Goal: Information Seeking & Learning: Learn about a topic

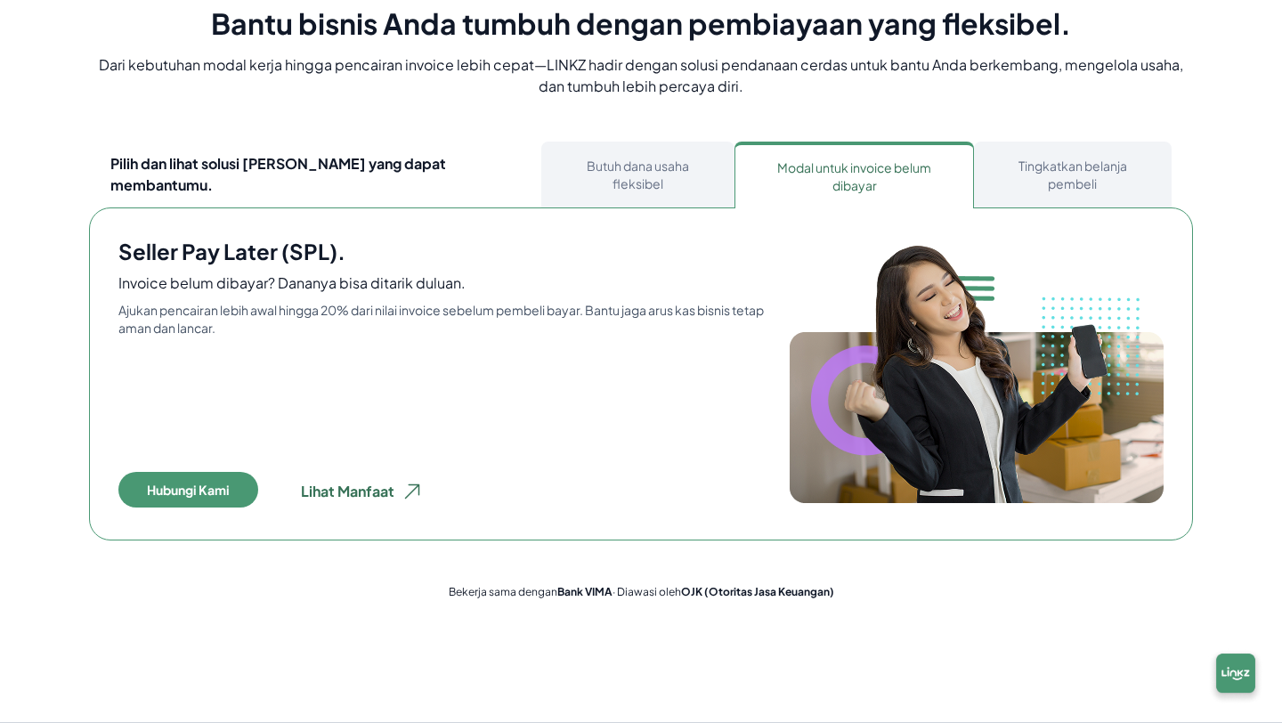
scroll to position [979, 0]
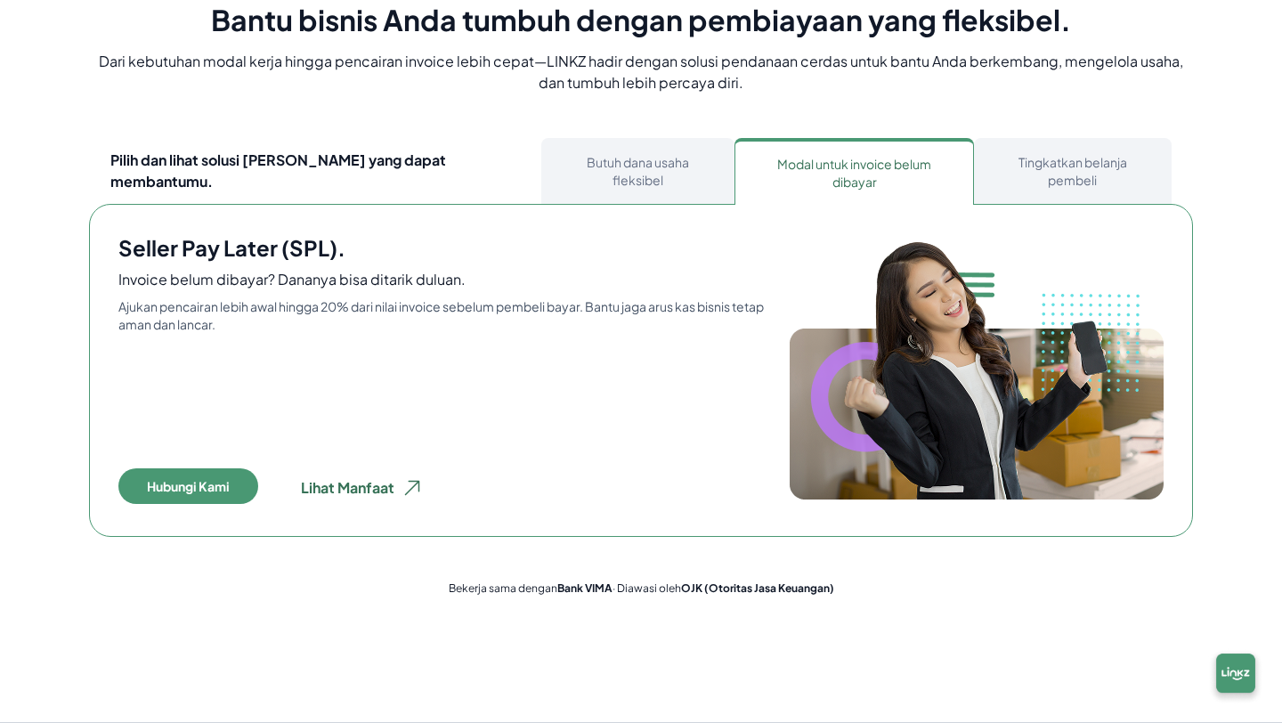
click at [625, 169] on button "Butuh dana usaha fleksibel" at bounding box center [637, 171] width 193 height 66
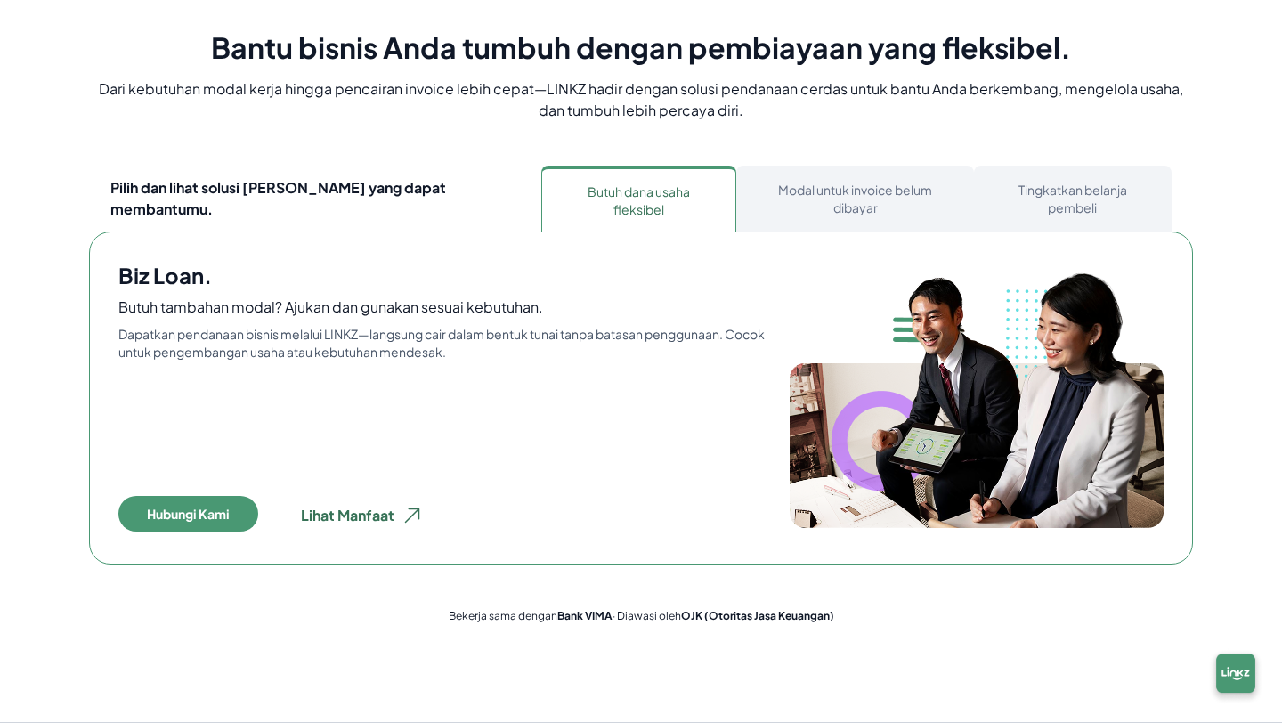
scroll to position [944, 0]
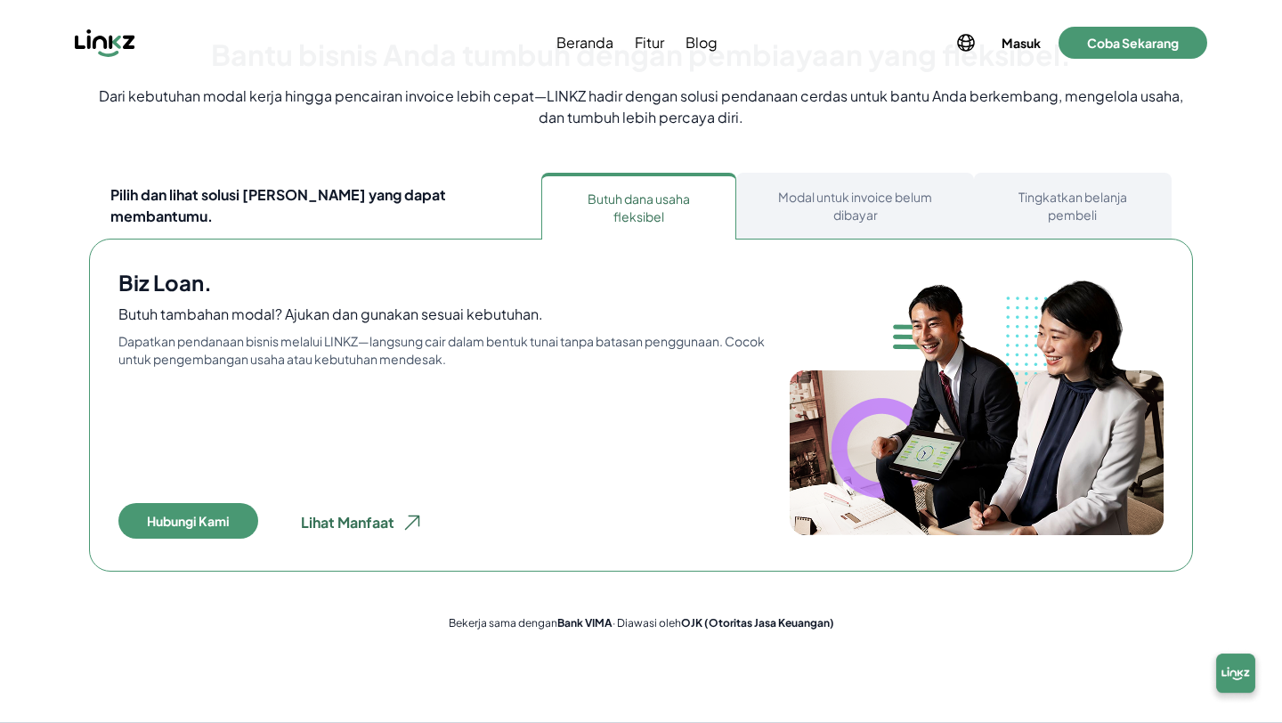
click at [798, 200] on button "Modal untuk invoice belum dibayar" at bounding box center [855, 206] width 238 height 66
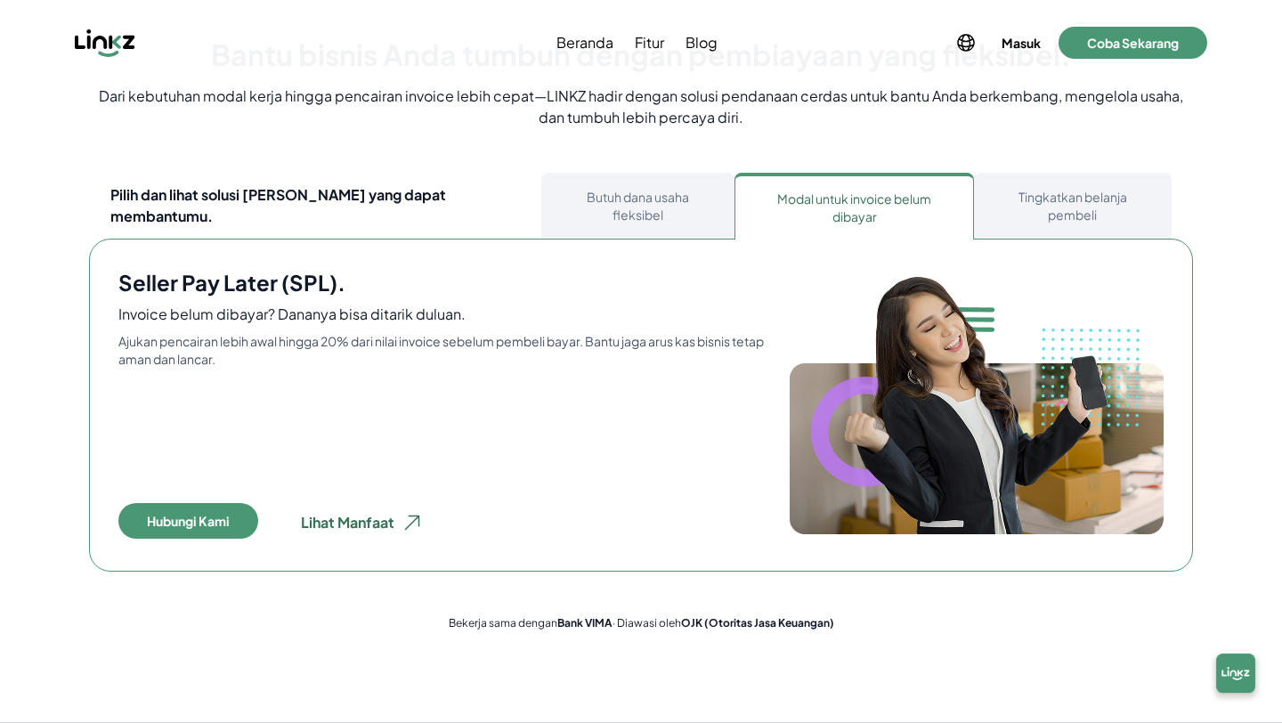
click at [1007, 183] on button "Tingkatkan belanja pembeli" at bounding box center [1073, 206] width 198 height 66
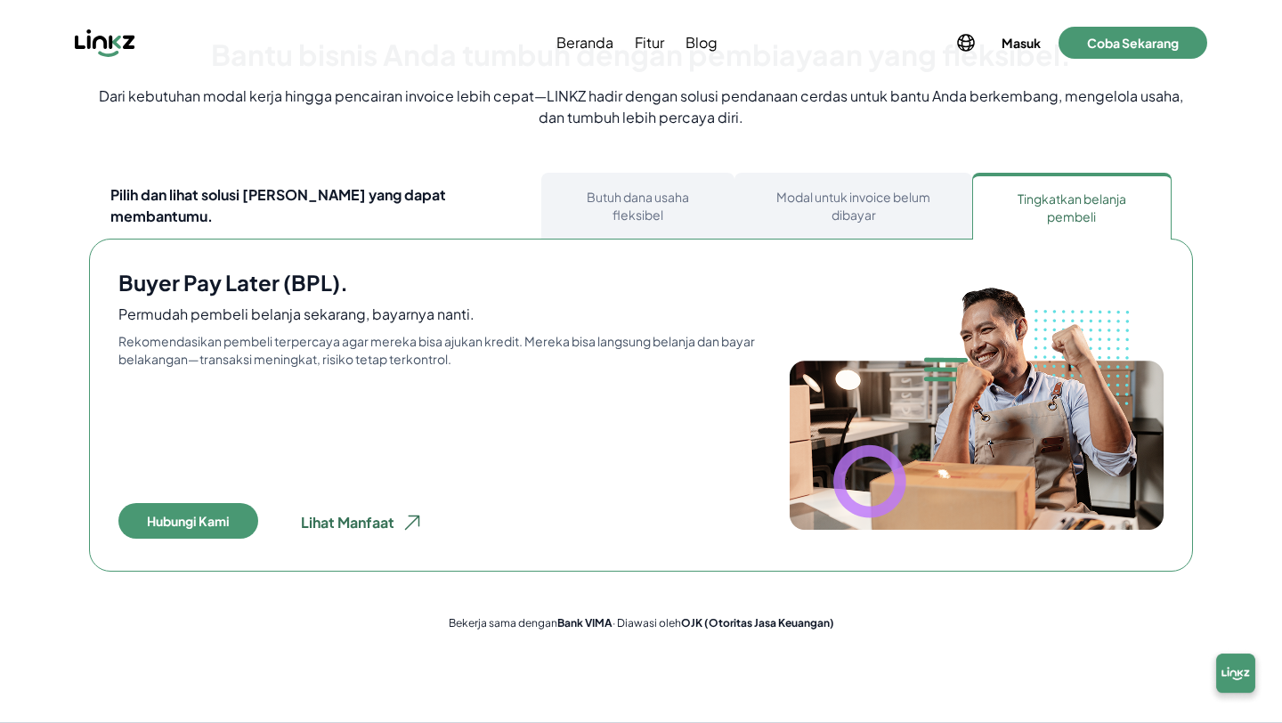
click at [791, 197] on button "Modal untuk invoice belum dibayar" at bounding box center [854, 206] width 238 height 66
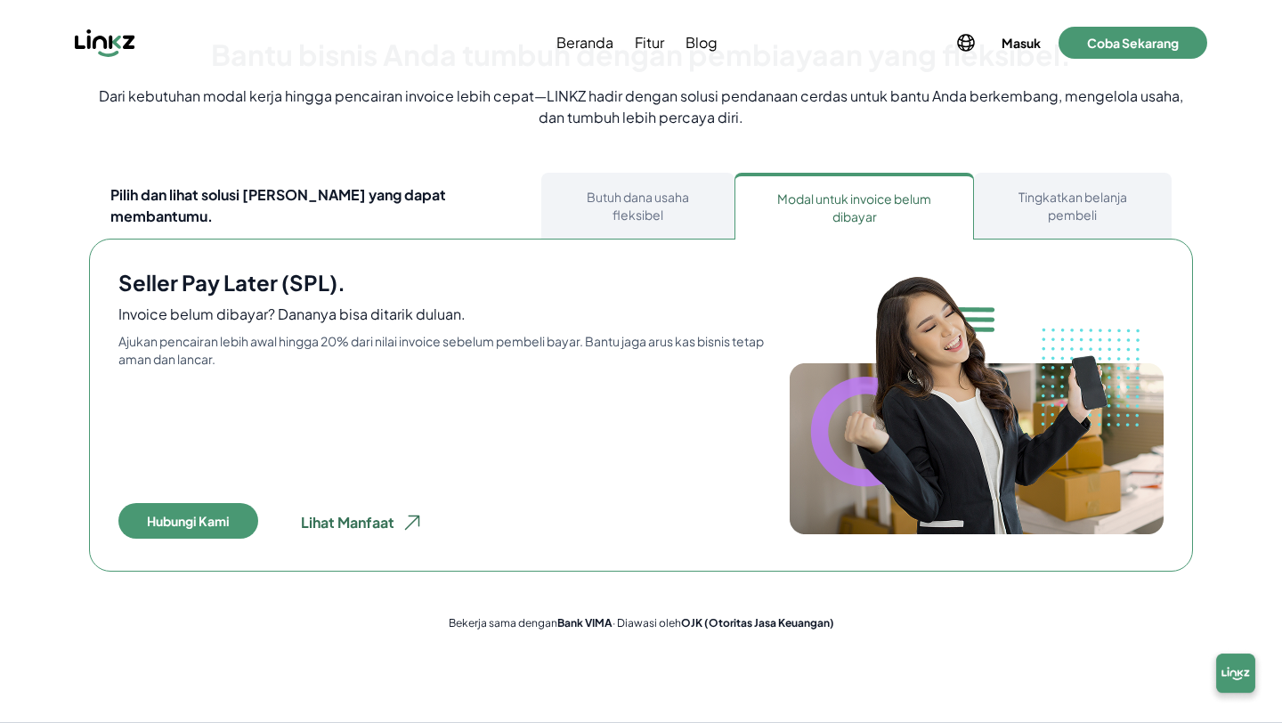
click at [687, 186] on button "Butuh dana usaha fleksibel" at bounding box center [637, 206] width 193 height 66
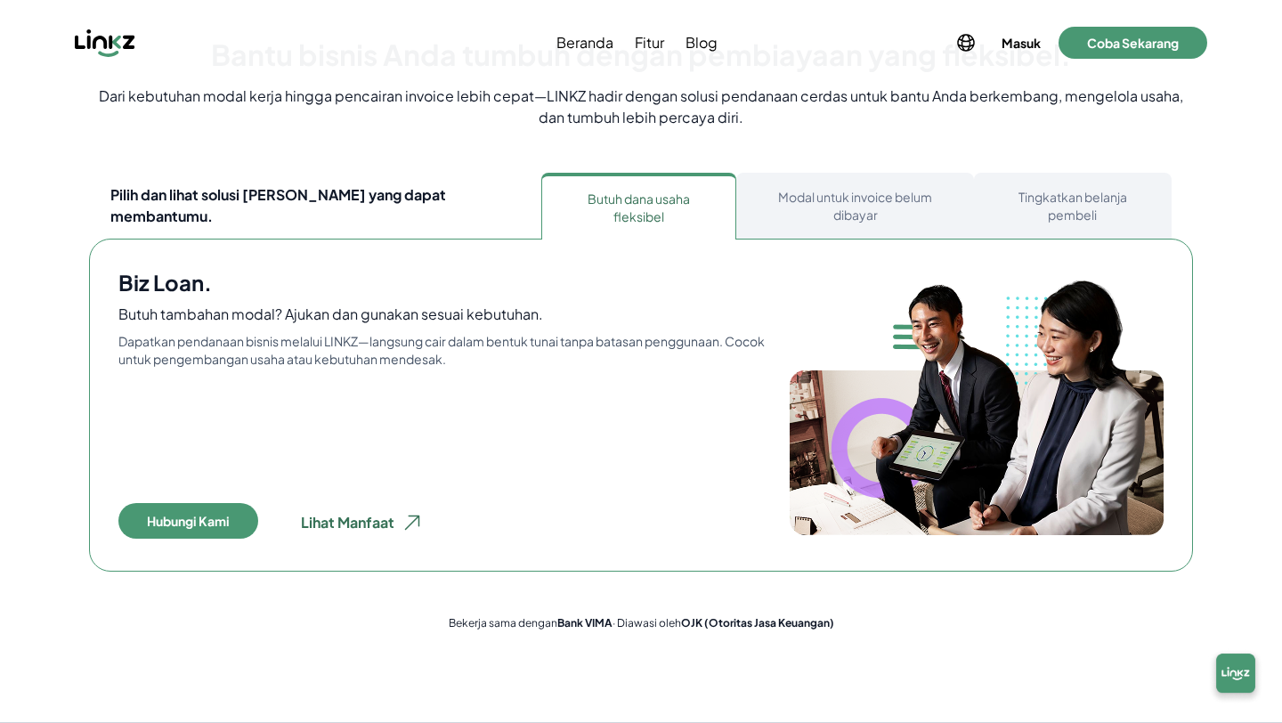
click at [904, 189] on button "Modal untuk invoice belum dibayar" at bounding box center [855, 206] width 238 height 66
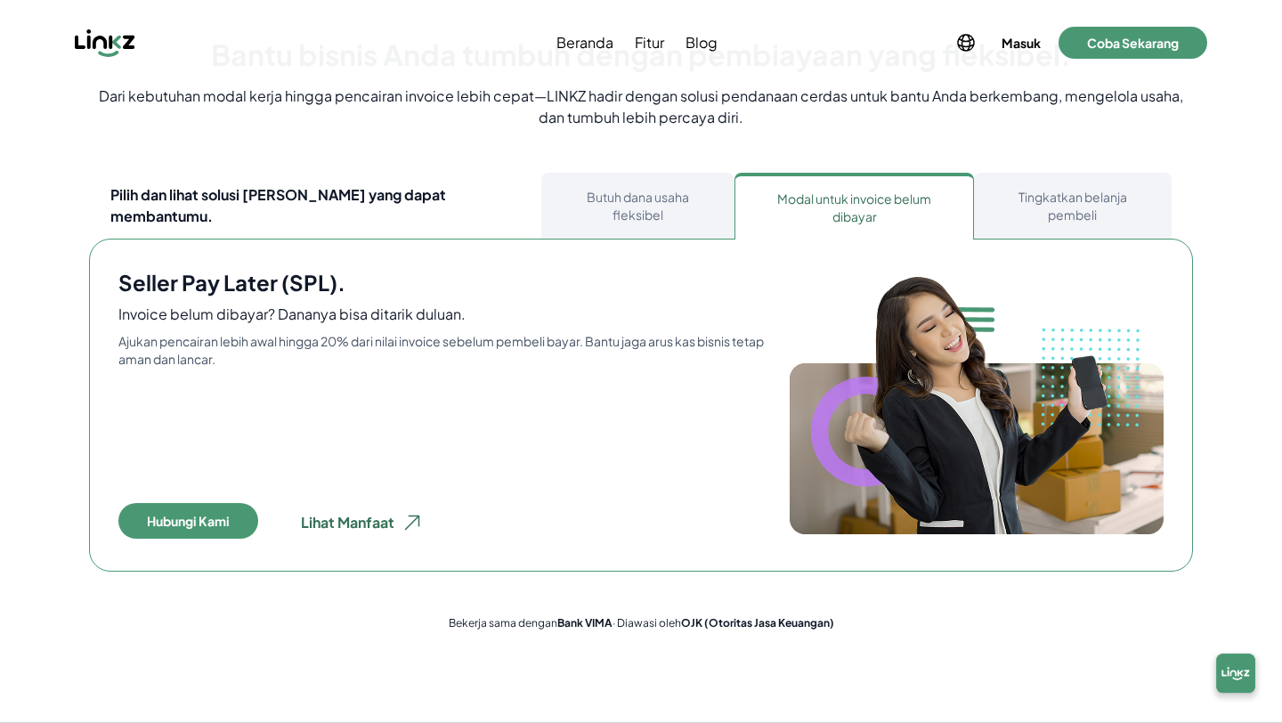
click at [1004, 181] on button "Tingkatkan belanja pembeli" at bounding box center [1073, 206] width 198 height 66
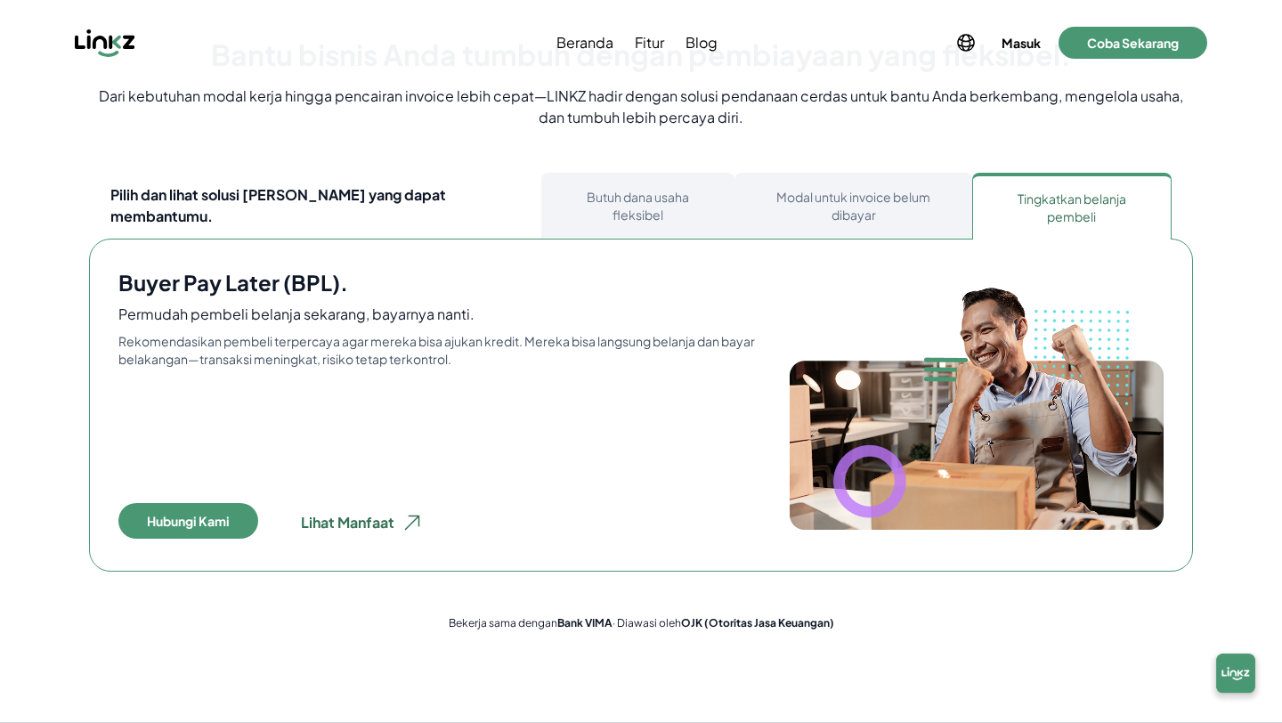
click at [831, 192] on button "Modal untuk invoice belum dibayar" at bounding box center [854, 206] width 238 height 66
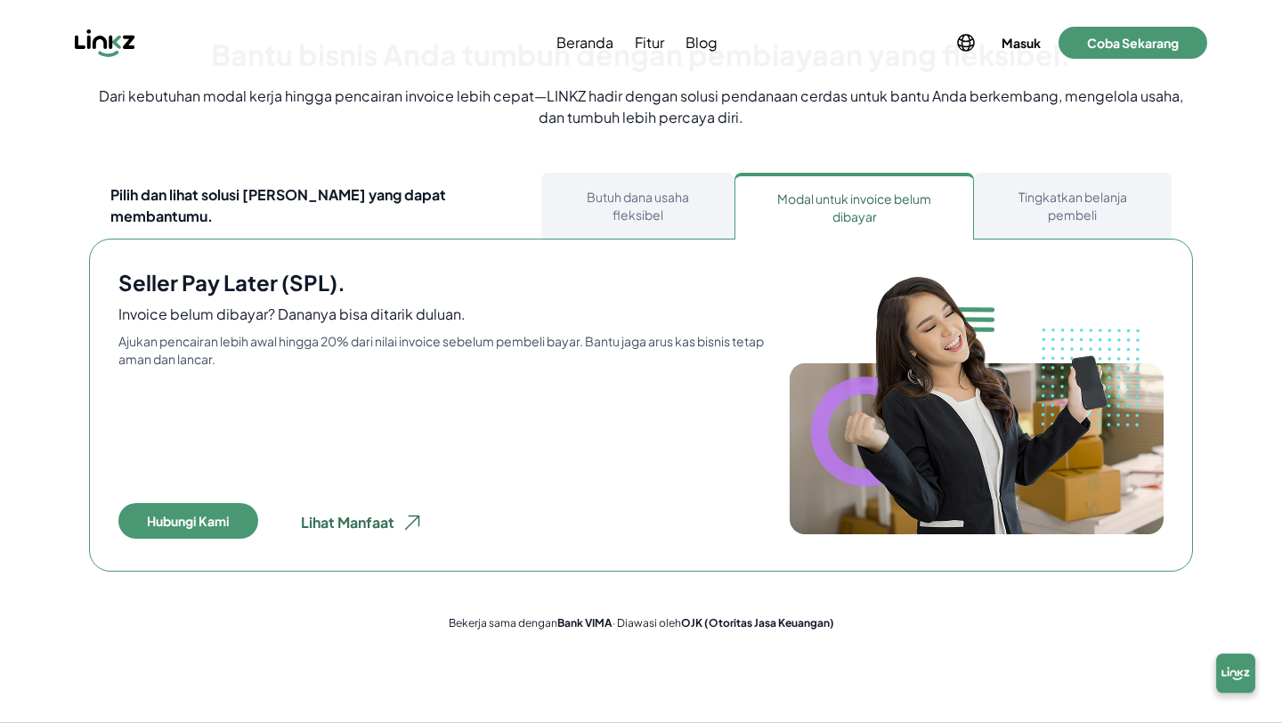
click at [649, 190] on button "Butuh dana usaha fleksibel" at bounding box center [637, 206] width 193 height 66
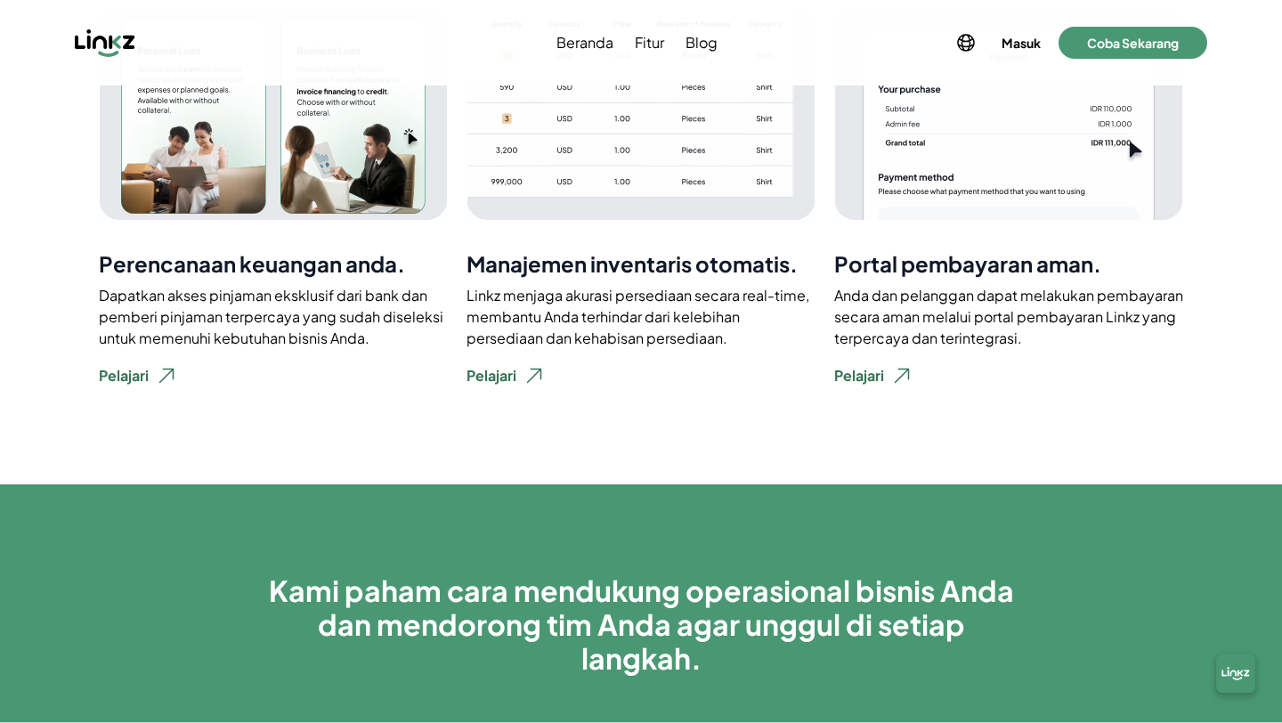
scroll to position [3699, 0]
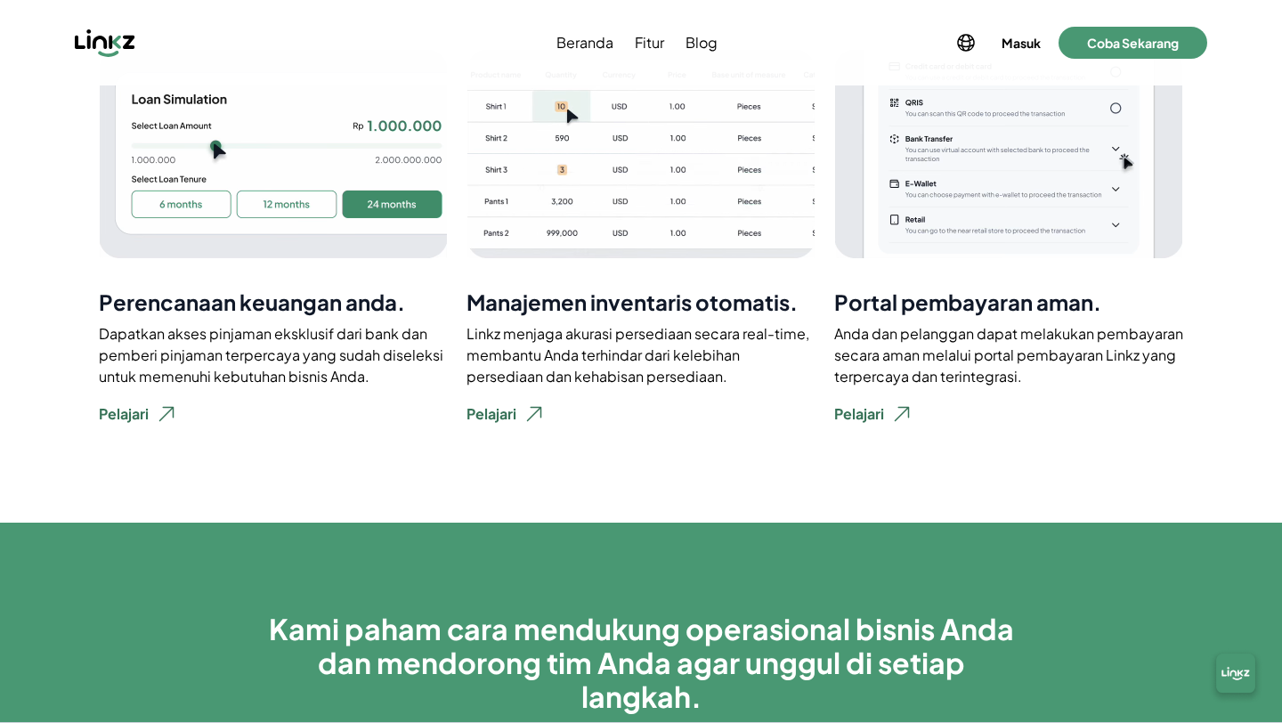
click at [496, 290] on p "Manajemen inventaris otomatis." at bounding box center [641, 302] width 349 height 28
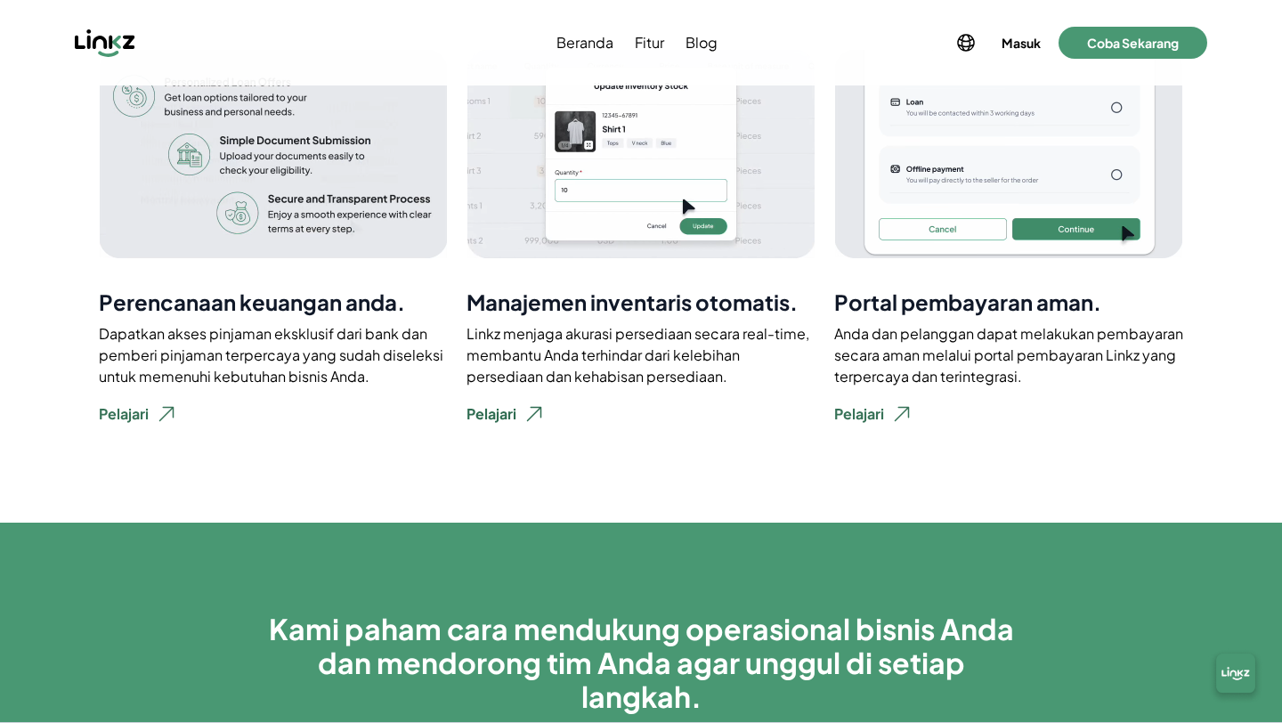
click at [521, 394] on button "Pelajari" at bounding box center [505, 413] width 107 height 39
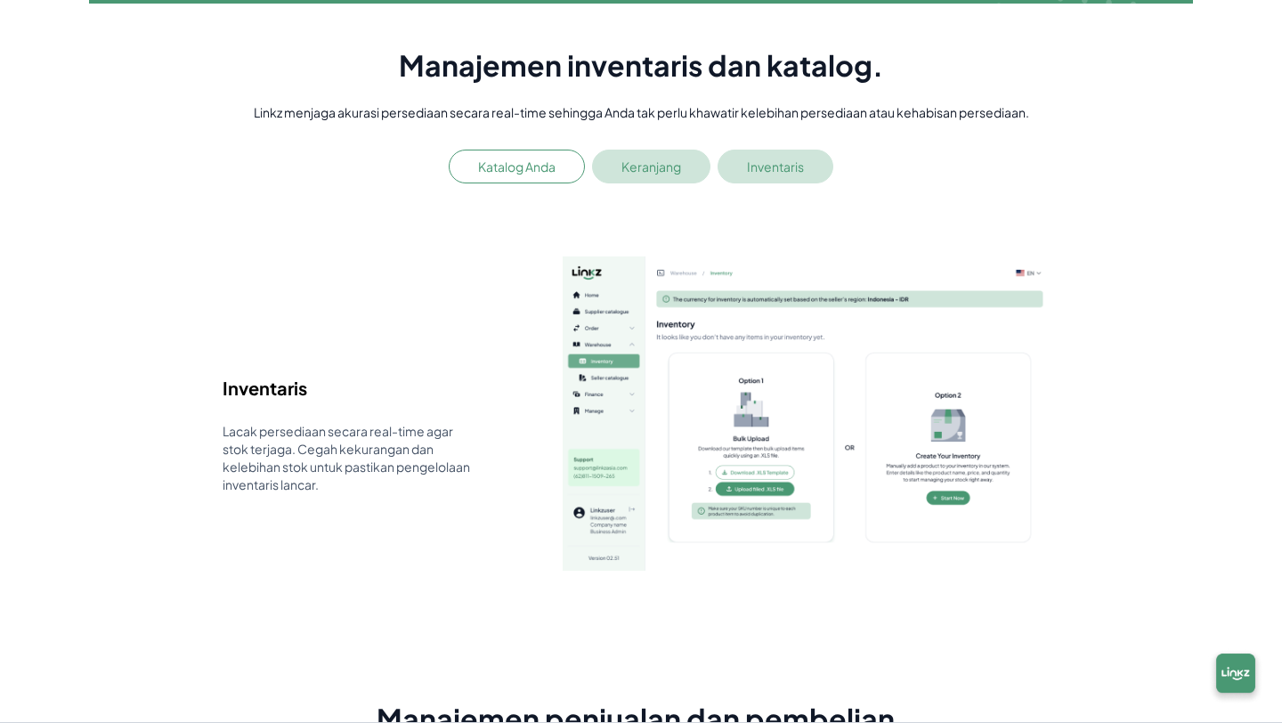
scroll to position [2867, 0]
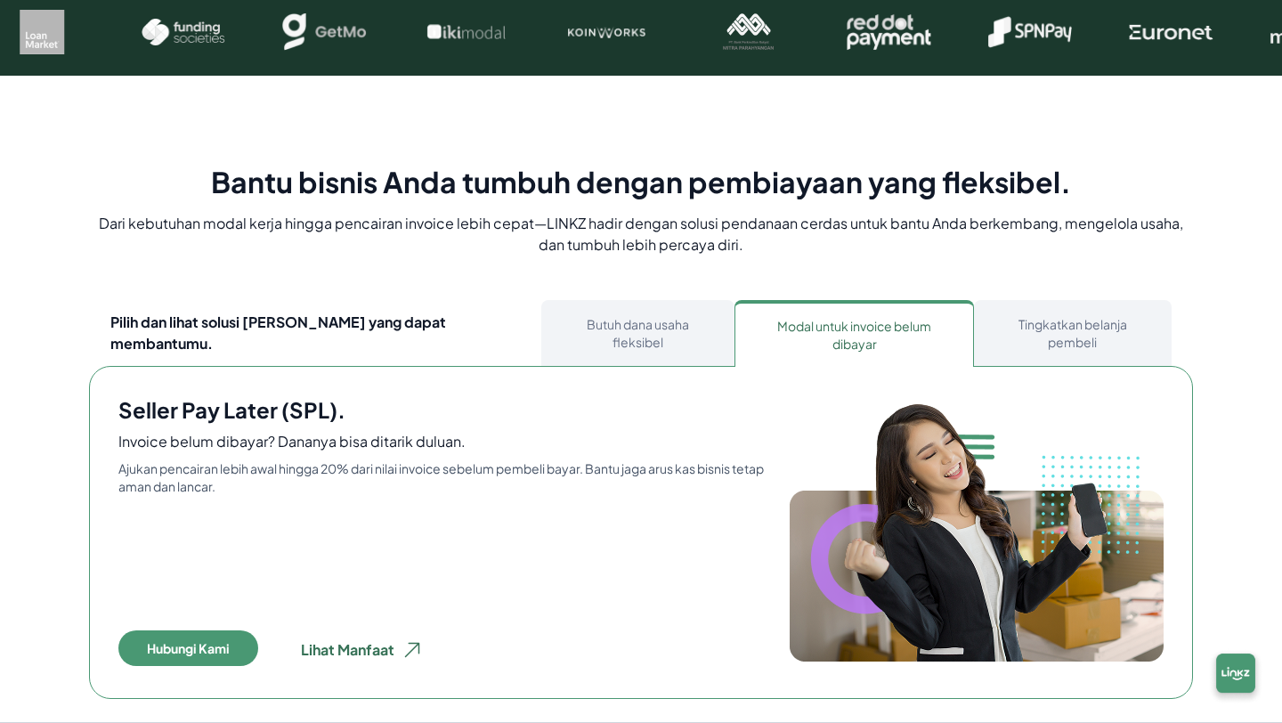
scroll to position [863, 0]
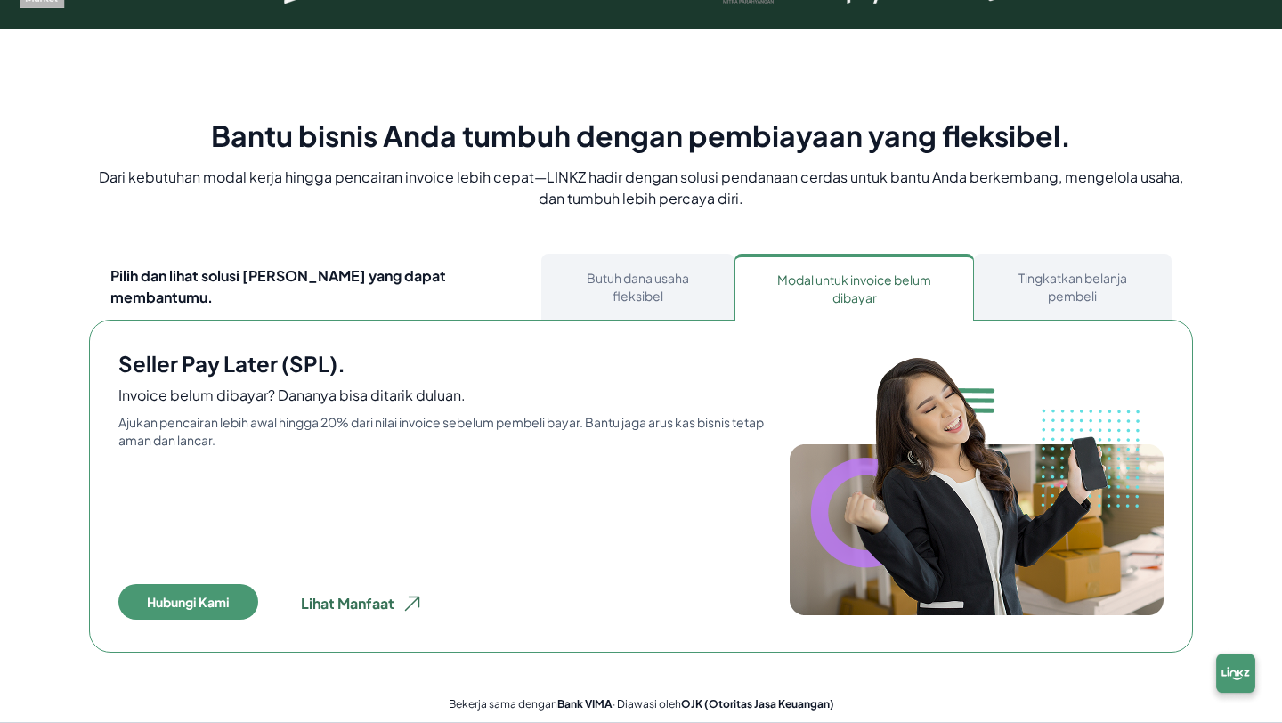
click at [614, 272] on button "Butuh dana usaha fleksibel" at bounding box center [637, 287] width 193 height 66
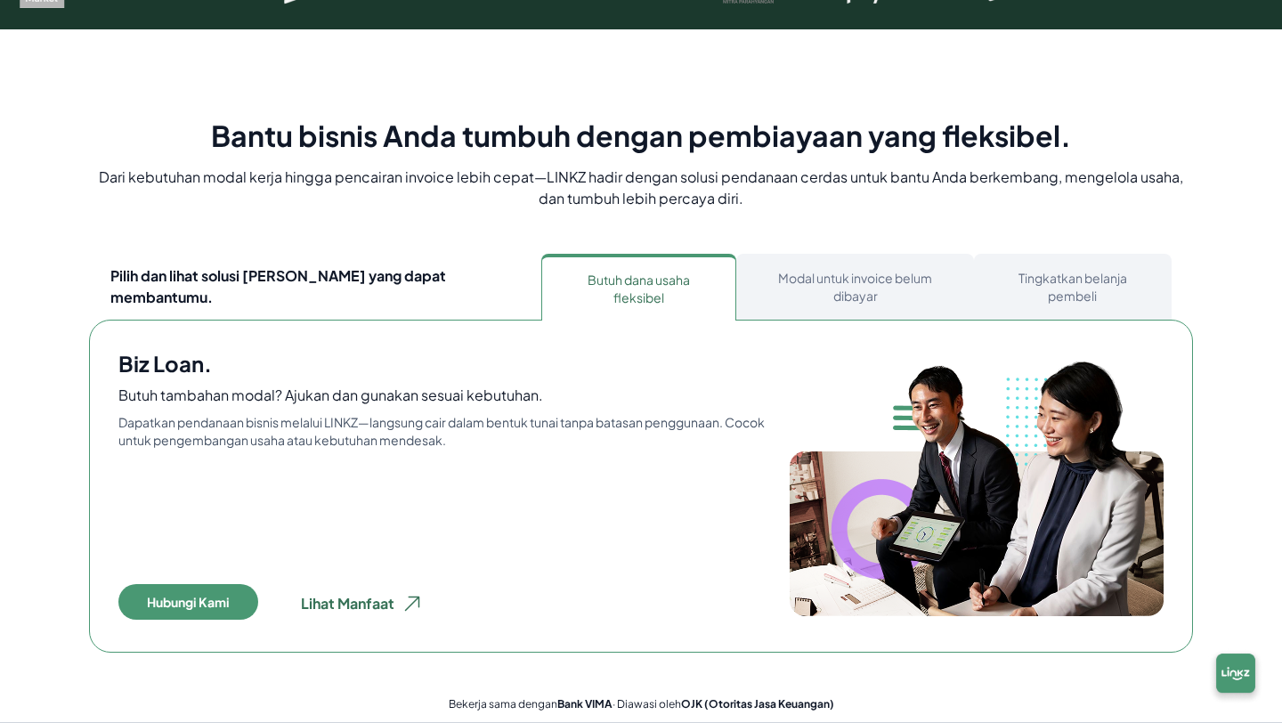
click at [982, 283] on button "Tingkatkan belanja pembeli" at bounding box center [1073, 287] width 198 height 66
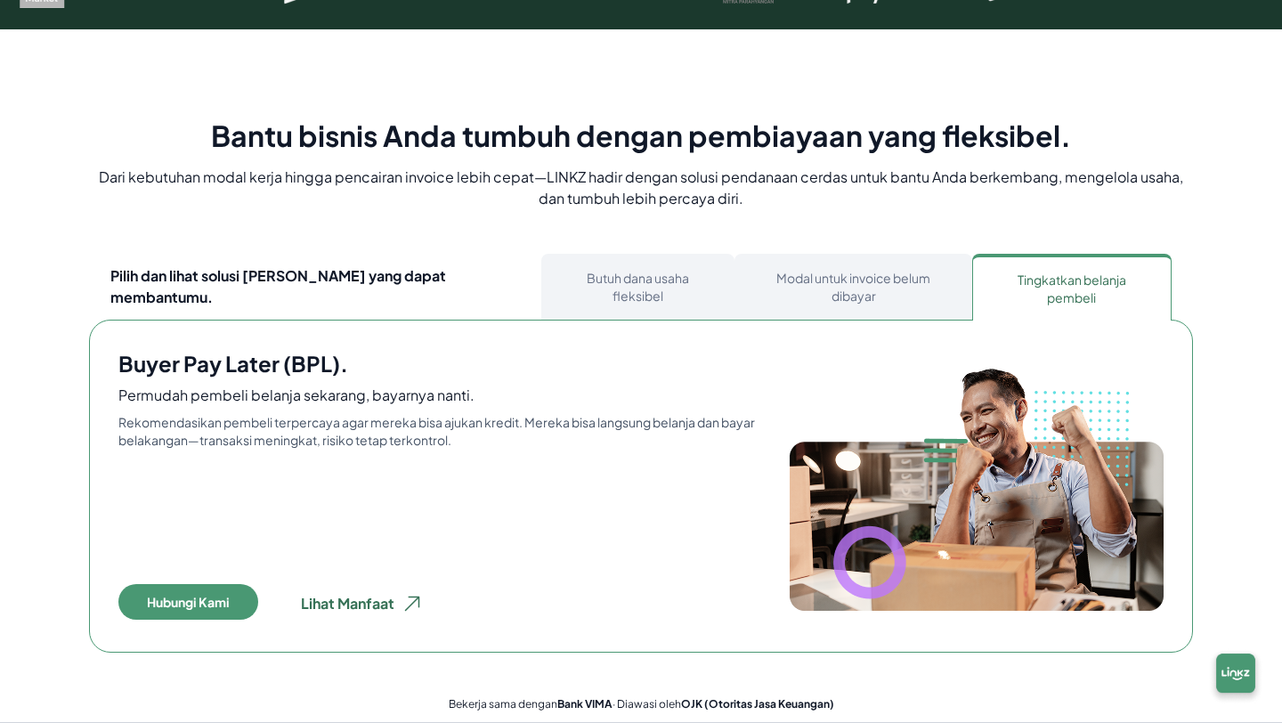
click at [864, 276] on button "Modal untuk invoice belum dibayar" at bounding box center [854, 287] width 238 height 66
